Goal: Find specific page/section: Find specific page/section

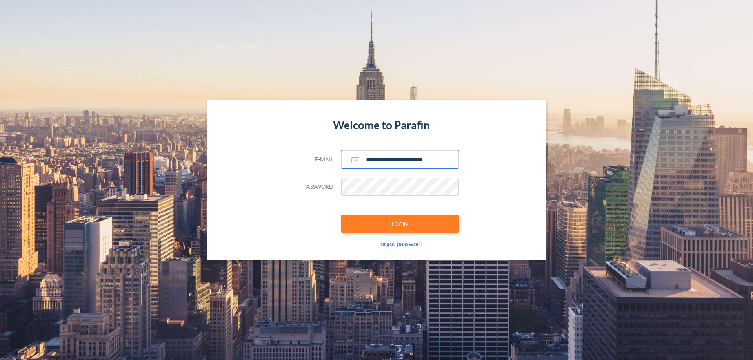
type input "**********"
click at [400, 224] on button "LOGIN" at bounding box center [400, 224] width 118 height 18
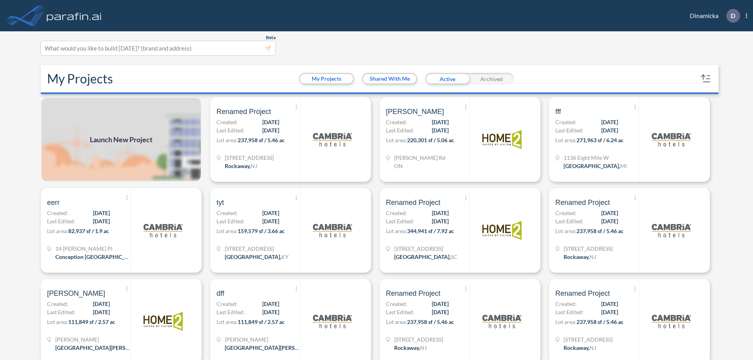
scroll to position [2, 0]
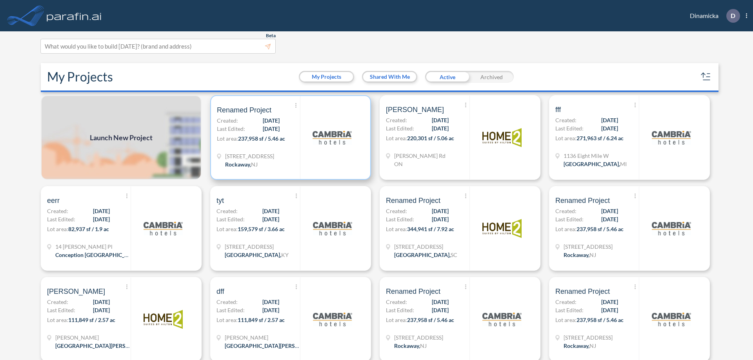
click at [289, 138] on p "Lot area: 237,958 sf / 5.46 ac" at bounding box center [258, 140] width 83 height 11
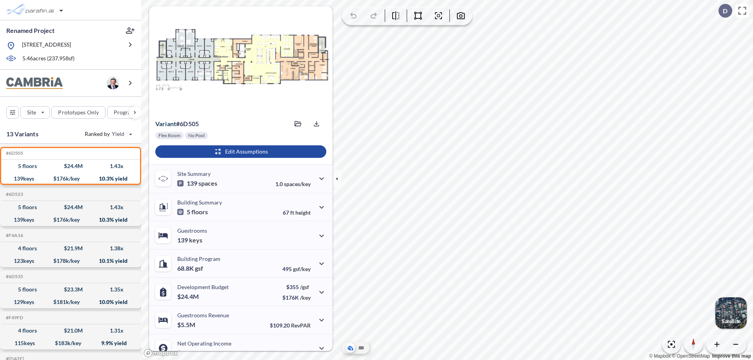
scroll to position [40, 0]
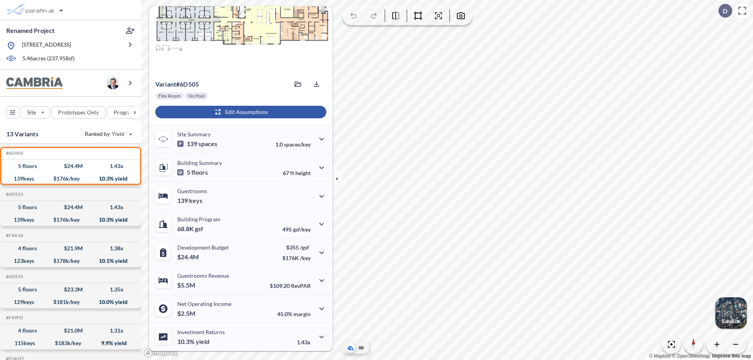
click at [240, 112] on div "button" at bounding box center [240, 112] width 171 height 13
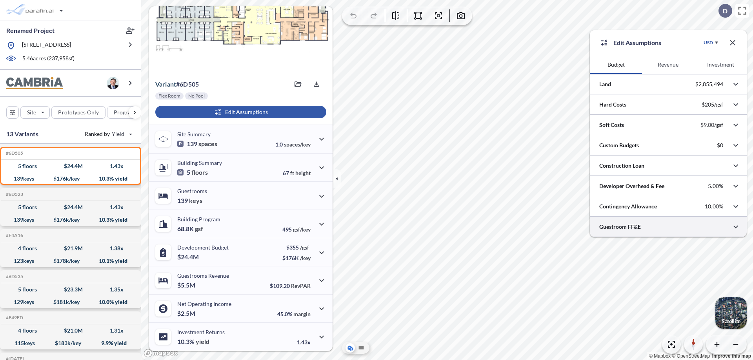
click at [668, 227] on div at bounding box center [668, 227] width 157 height 20
